Goal: Transaction & Acquisition: Purchase product/service

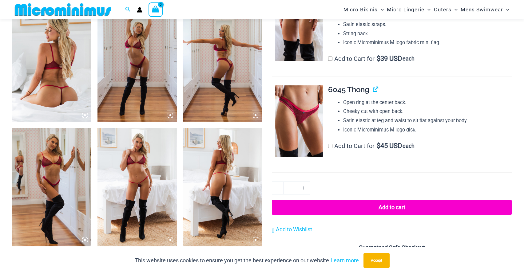
scroll to position [402, 0]
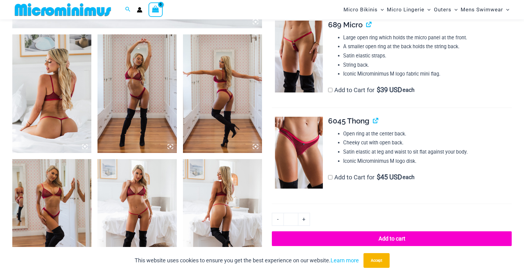
click at [63, 111] on img at bounding box center [51, 93] width 79 height 119
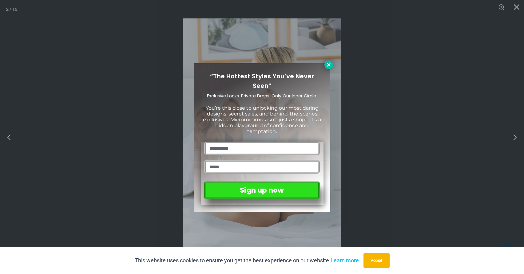
click at [330, 65] on icon at bounding box center [329, 65] width 6 height 6
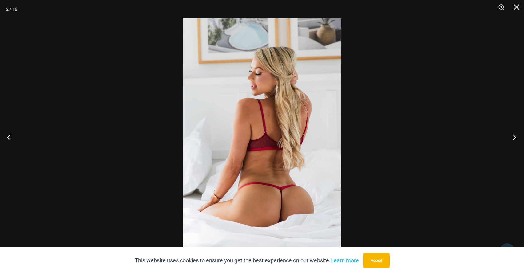
click at [515, 137] on button "Next" at bounding box center [512, 137] width 23 height 31
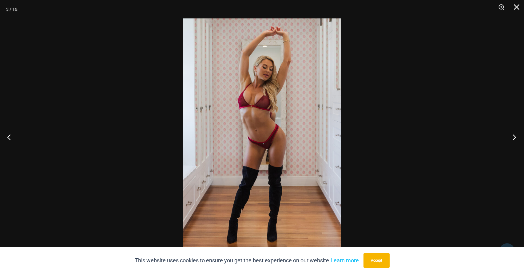
click at [515, 137] on button "Next" at bounding box center [512, 137] width 23 height 31
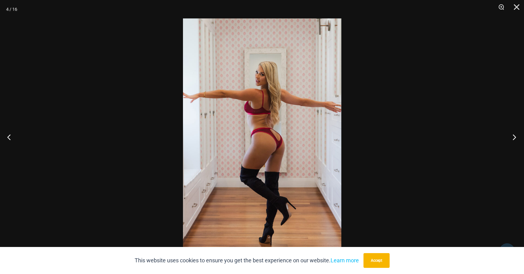
click at [515, 137] on button "Next" at bounding box center [512, 137] width 23 height 31
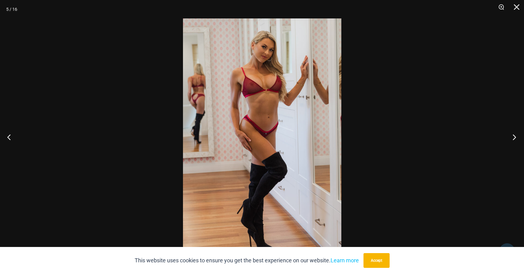
click at [515, 137] on button "Next" at bounding box center [512, 137] width 23 height 31
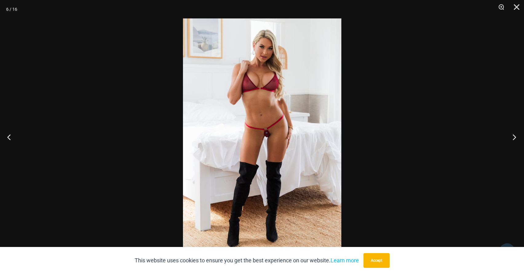
click at [515, 137] on button "Next" at bounding box center [512, 137] width 23 height 31
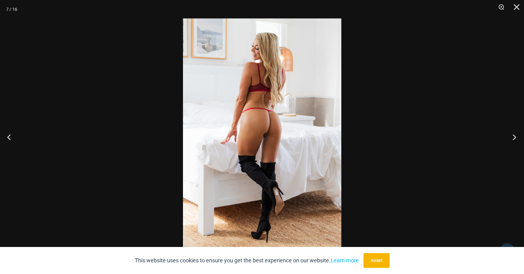
click at [515, 137] on button "Next" at bounding box center [512, 137] width 23 height 31
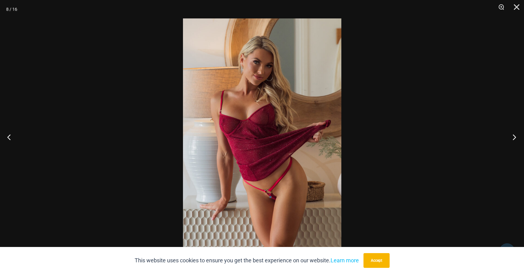
click at [515, 137] on button "Next" at bounding box center [512, 137] width 23 height 31
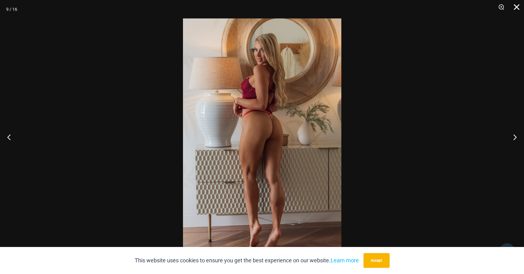
click at [516, 8] on button "Close" at bounding box center [514, 9] width 15 height 18
